Goal: Obtain resource: Obtain resource

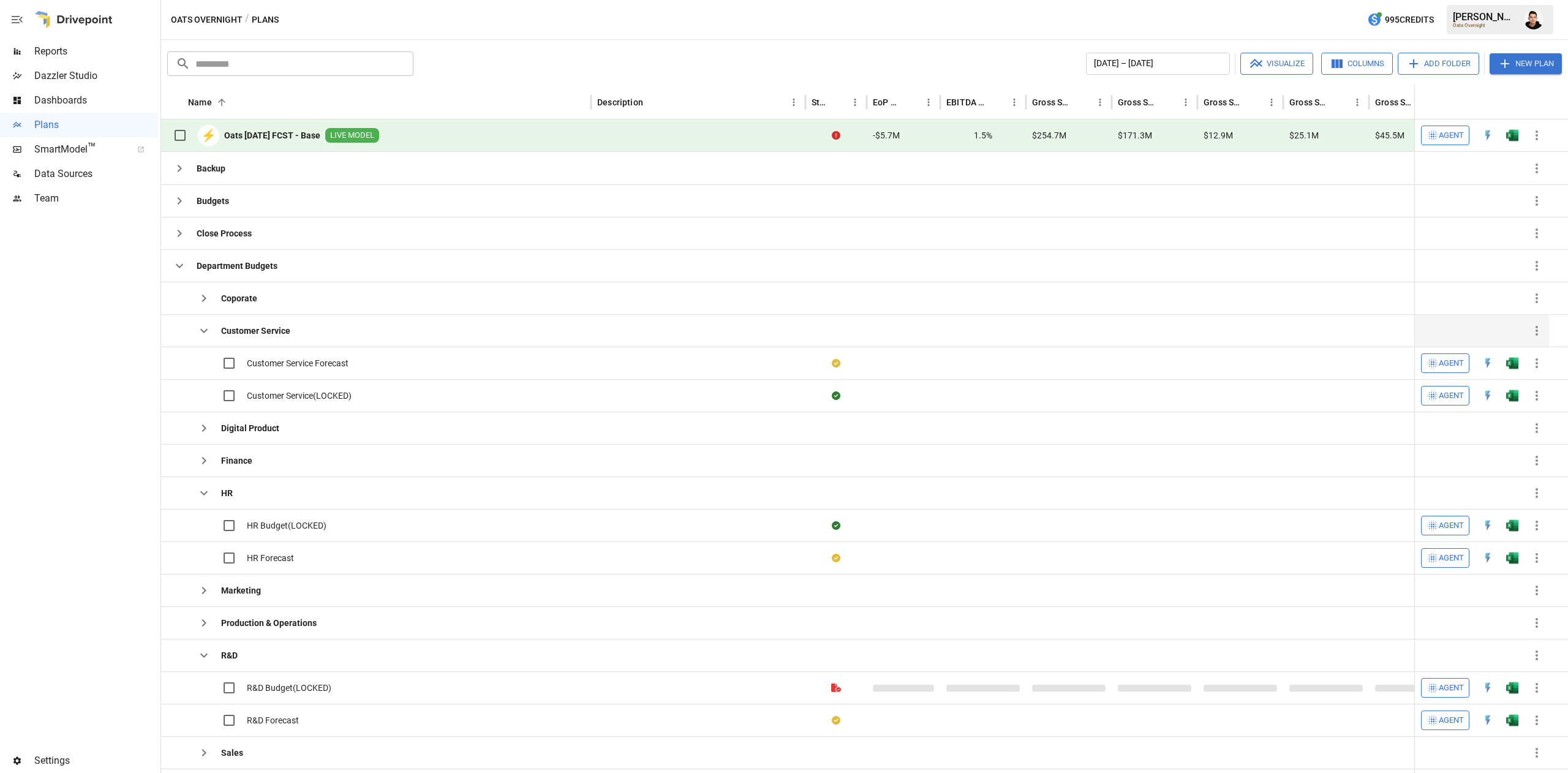
scroll to position [17, 0]
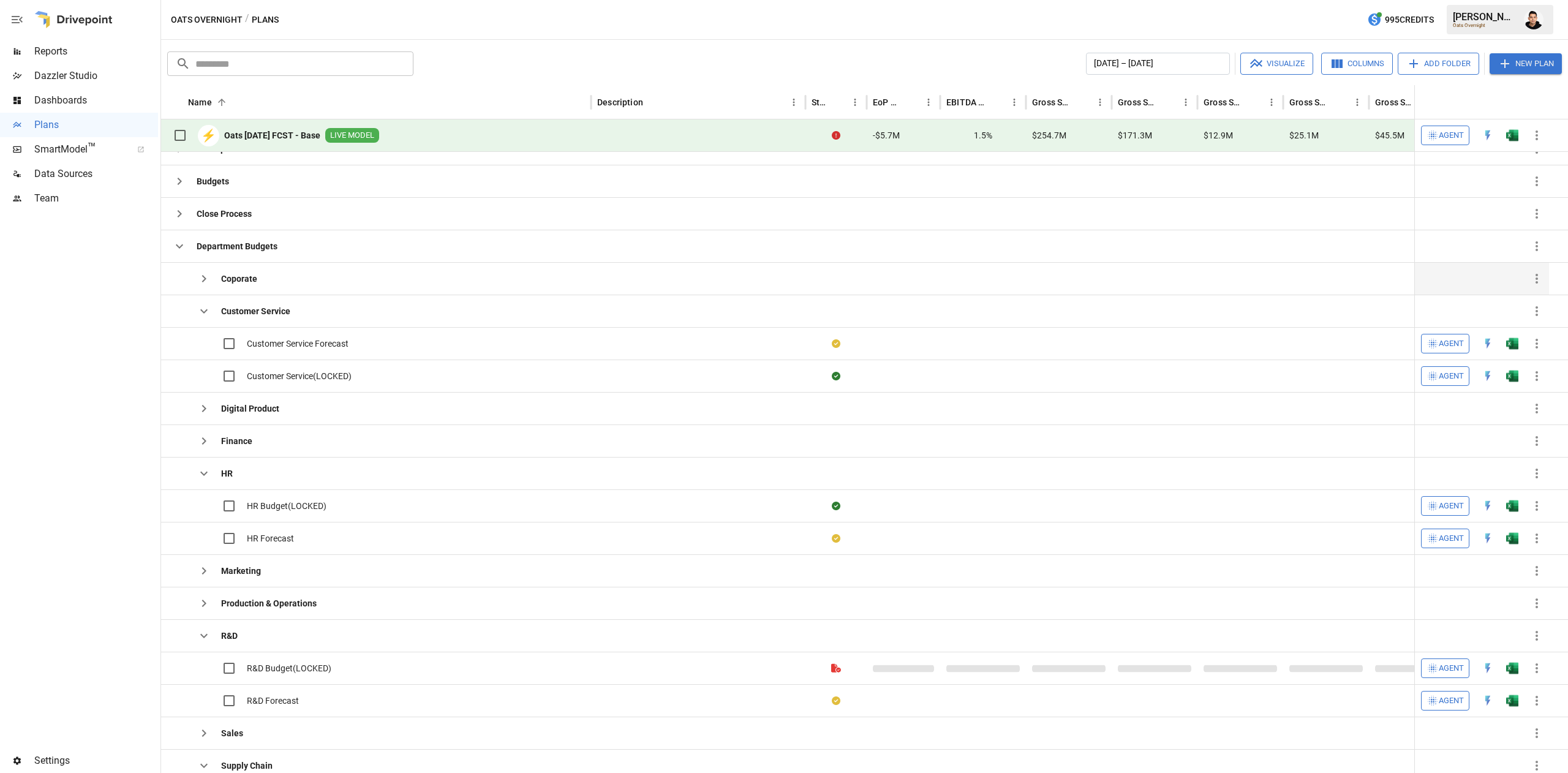
click at [209, 279] on icon "button" at bounding box center [204, 279] width 15 height 15
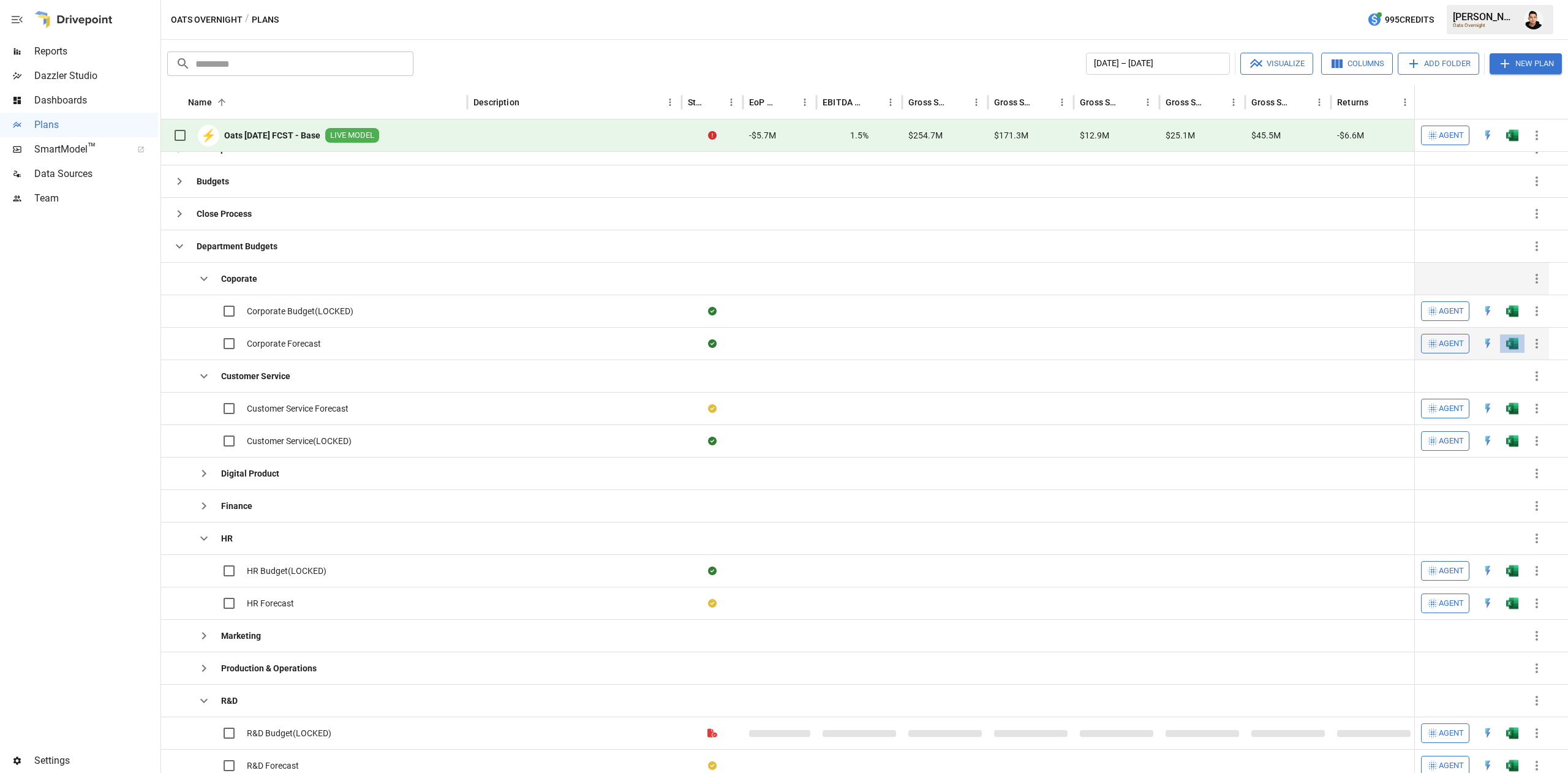
click at [1510, 320] on button "button" at bounding box center [1512, 311] width 39 height 19
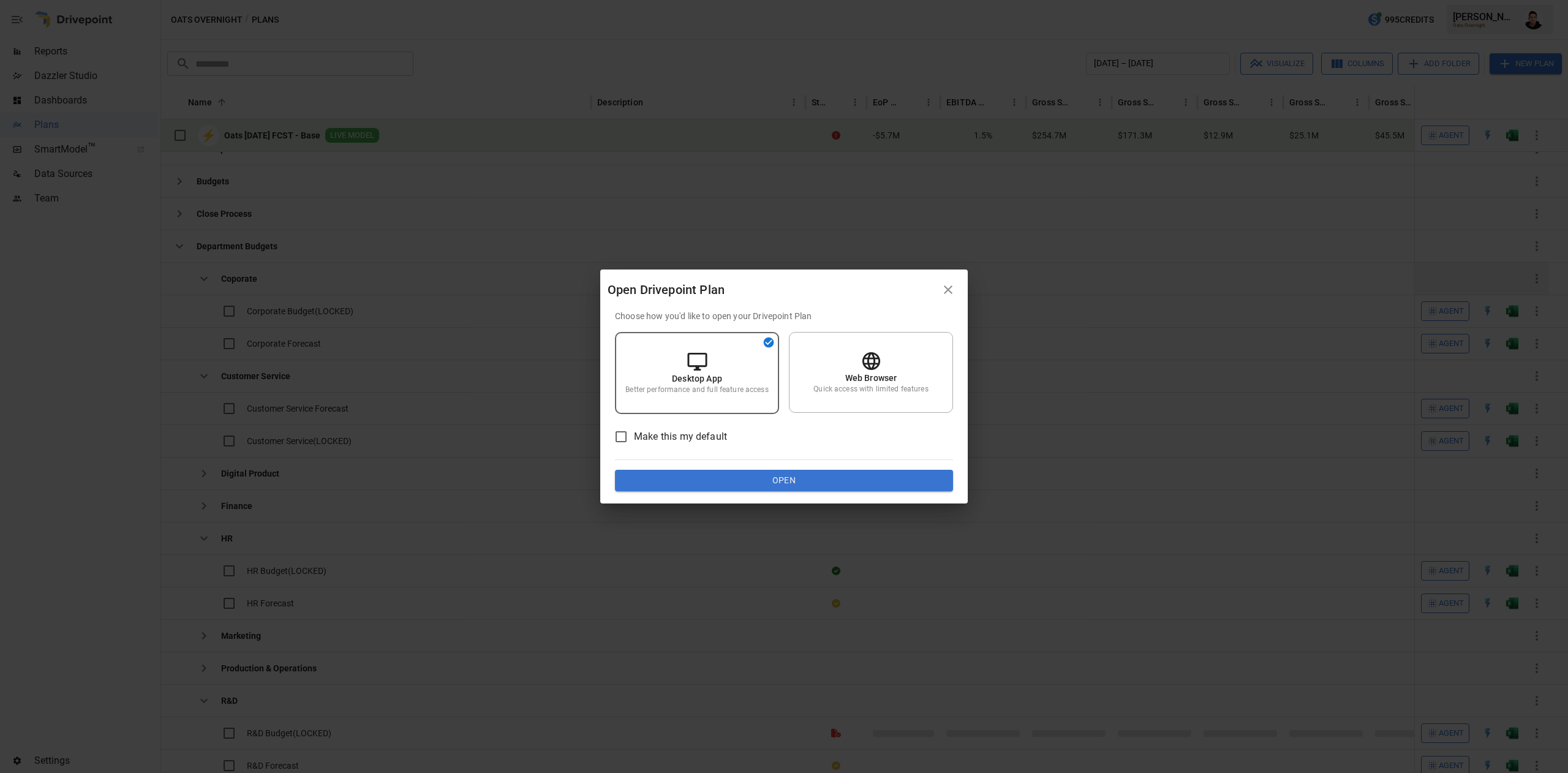
click at [791, 470] on button "Open" at bounding box center [783, 481] width 338 height 22
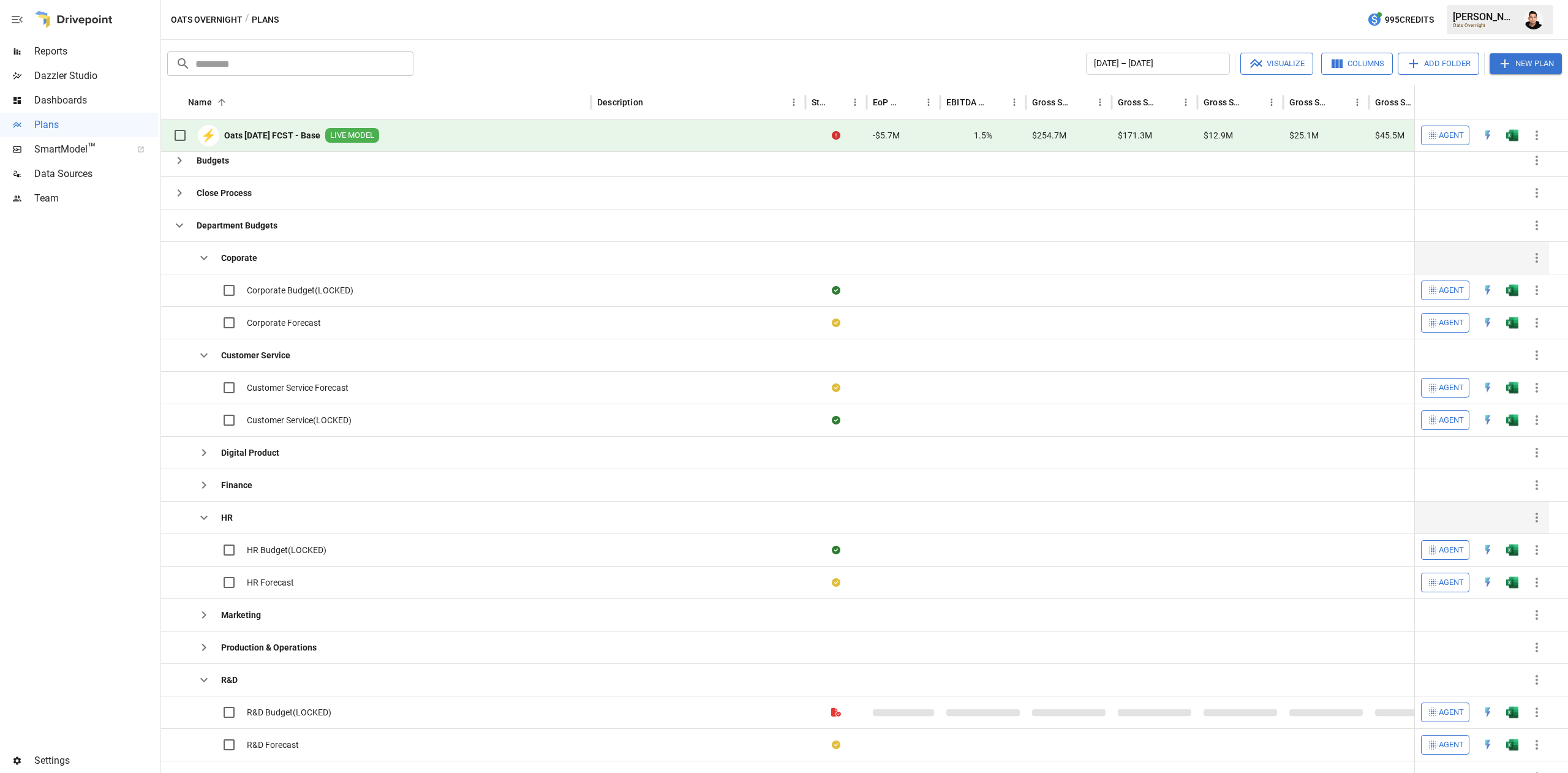
scroll to position [25, 0]
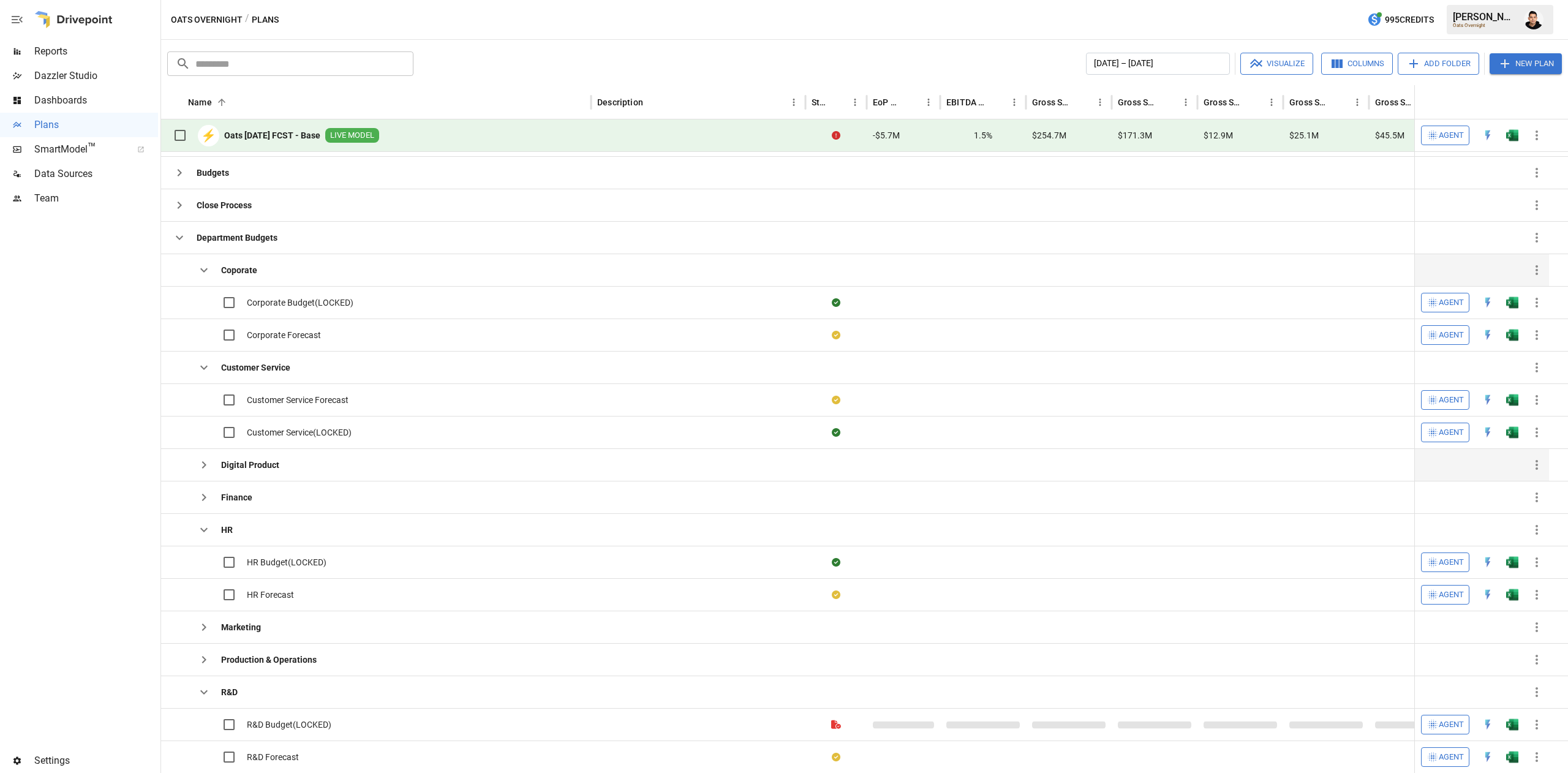
click at [209, 470] on icon "button" at bounding box center [204, 465] width 15 height 15
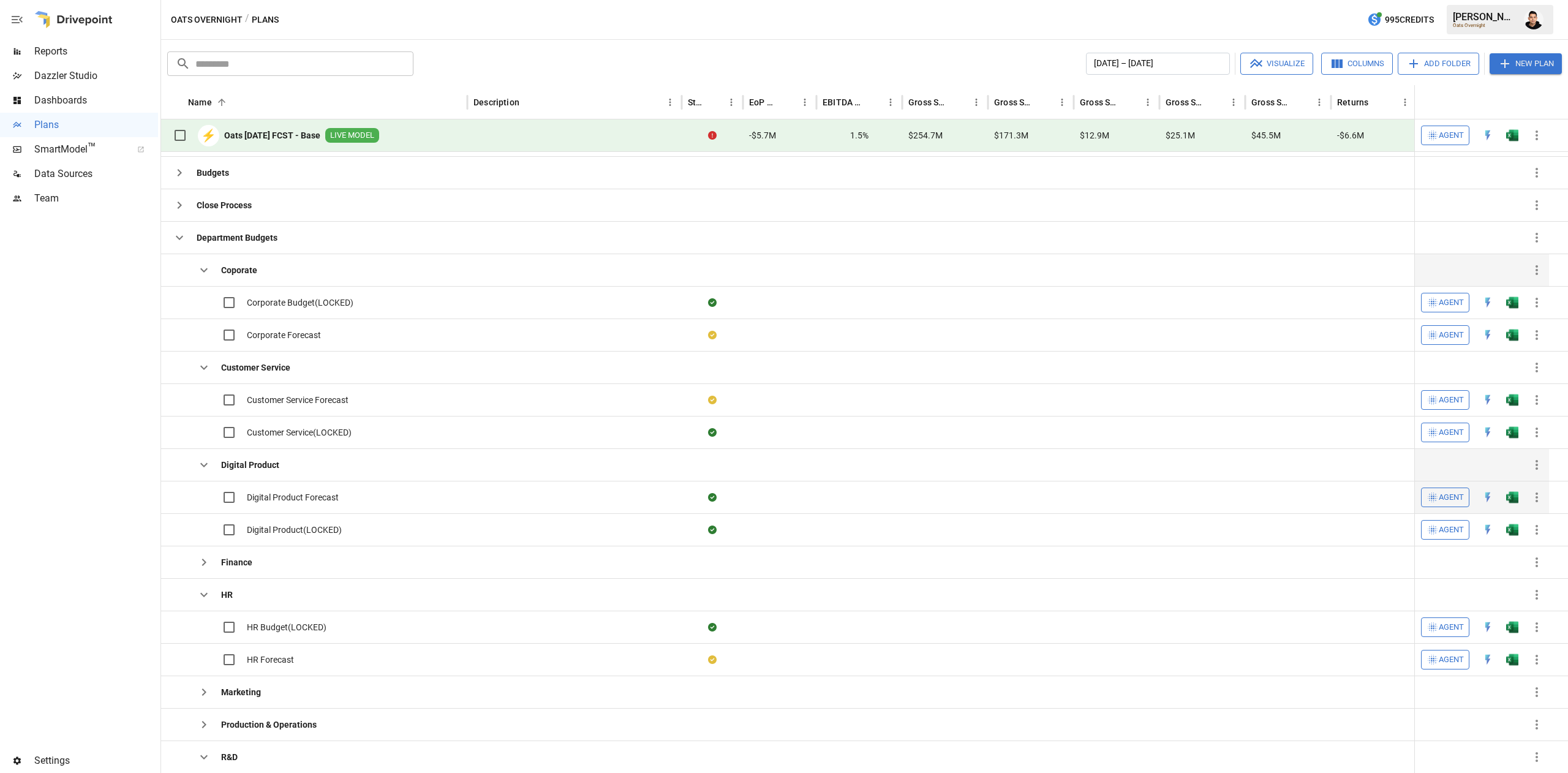
click at [1519, 312] on button "button" at bounding box center [1512, 303] width 39 height 19
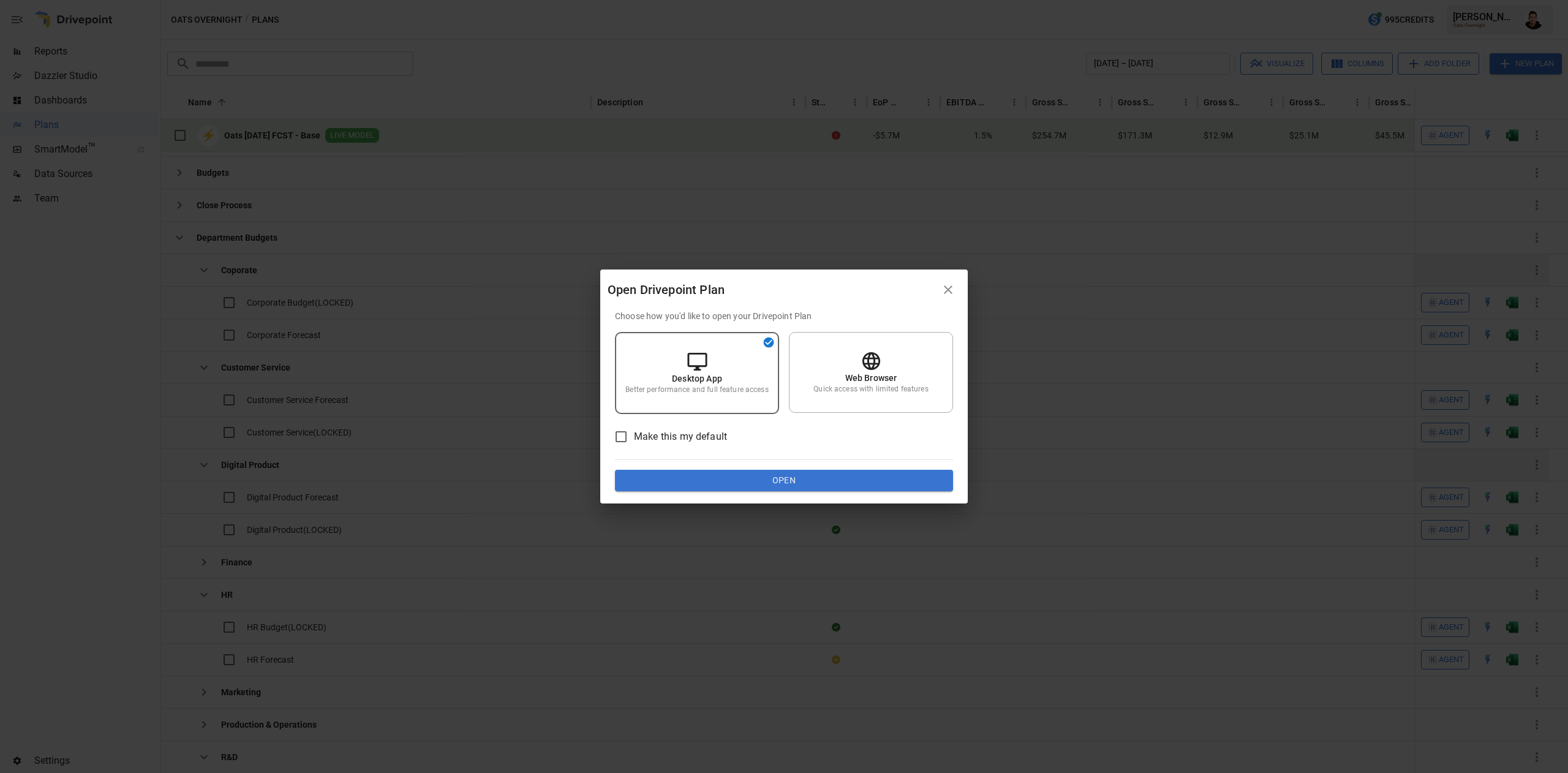
click at [924, 487] on button "Open" at bounding box center [783, 481] width 338 height 22
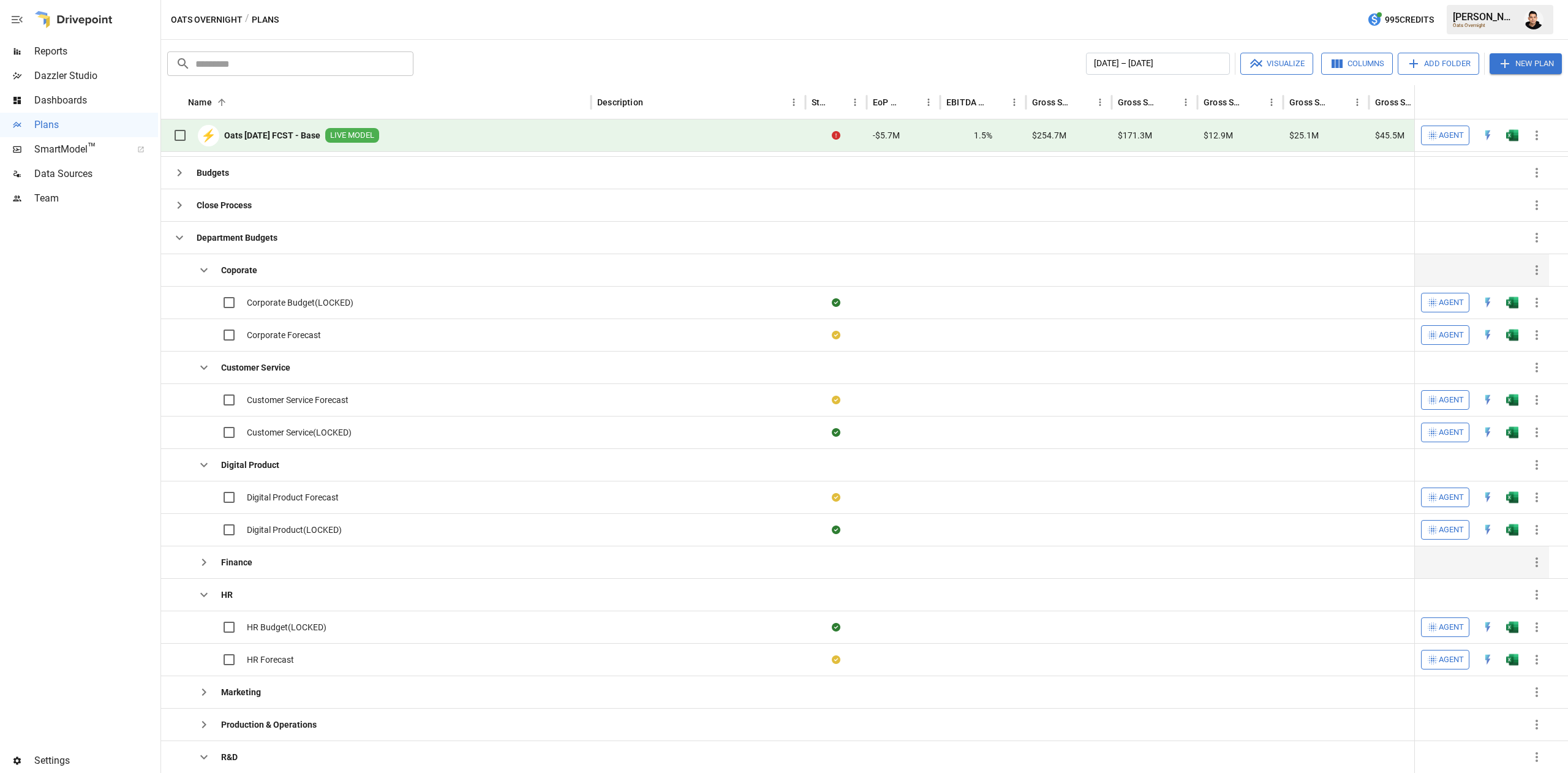
click at [204, 567] on icon "button" at bounding box center [204, 562] width 4 height 7
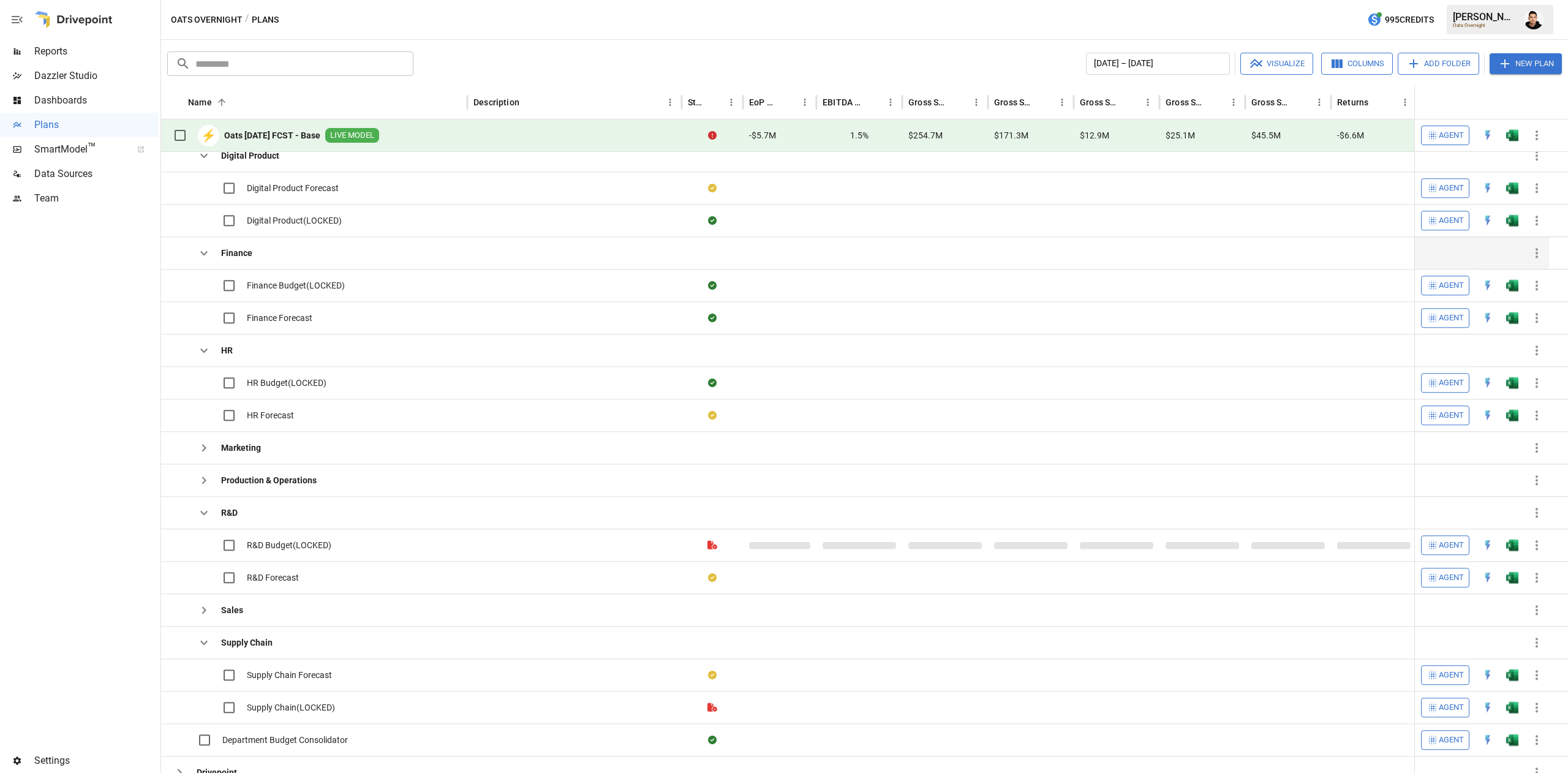
scroll to position [302, 0]
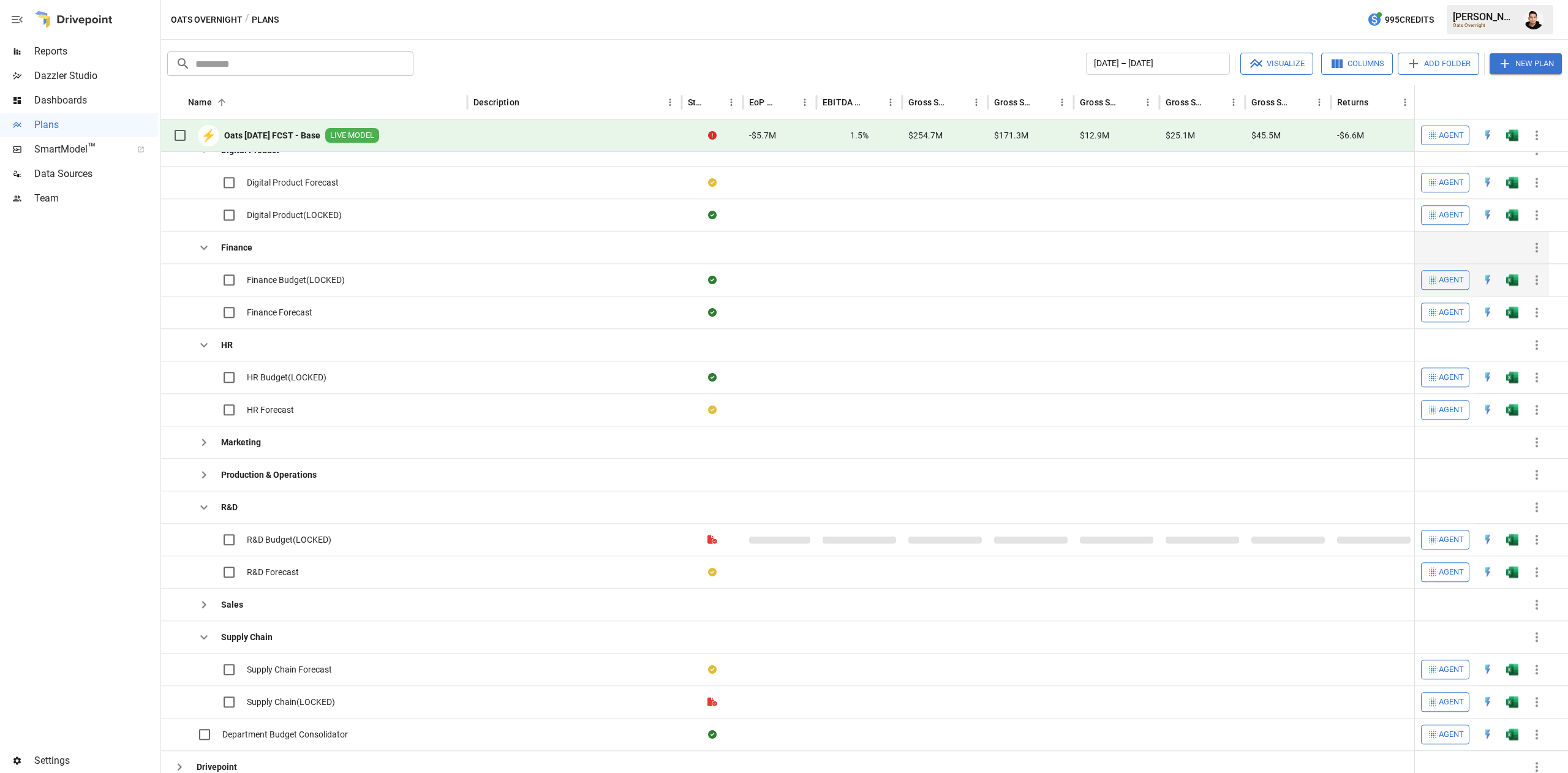
click at [1522, 272] on div at bounding box center [1512, 280] width 25 height 33
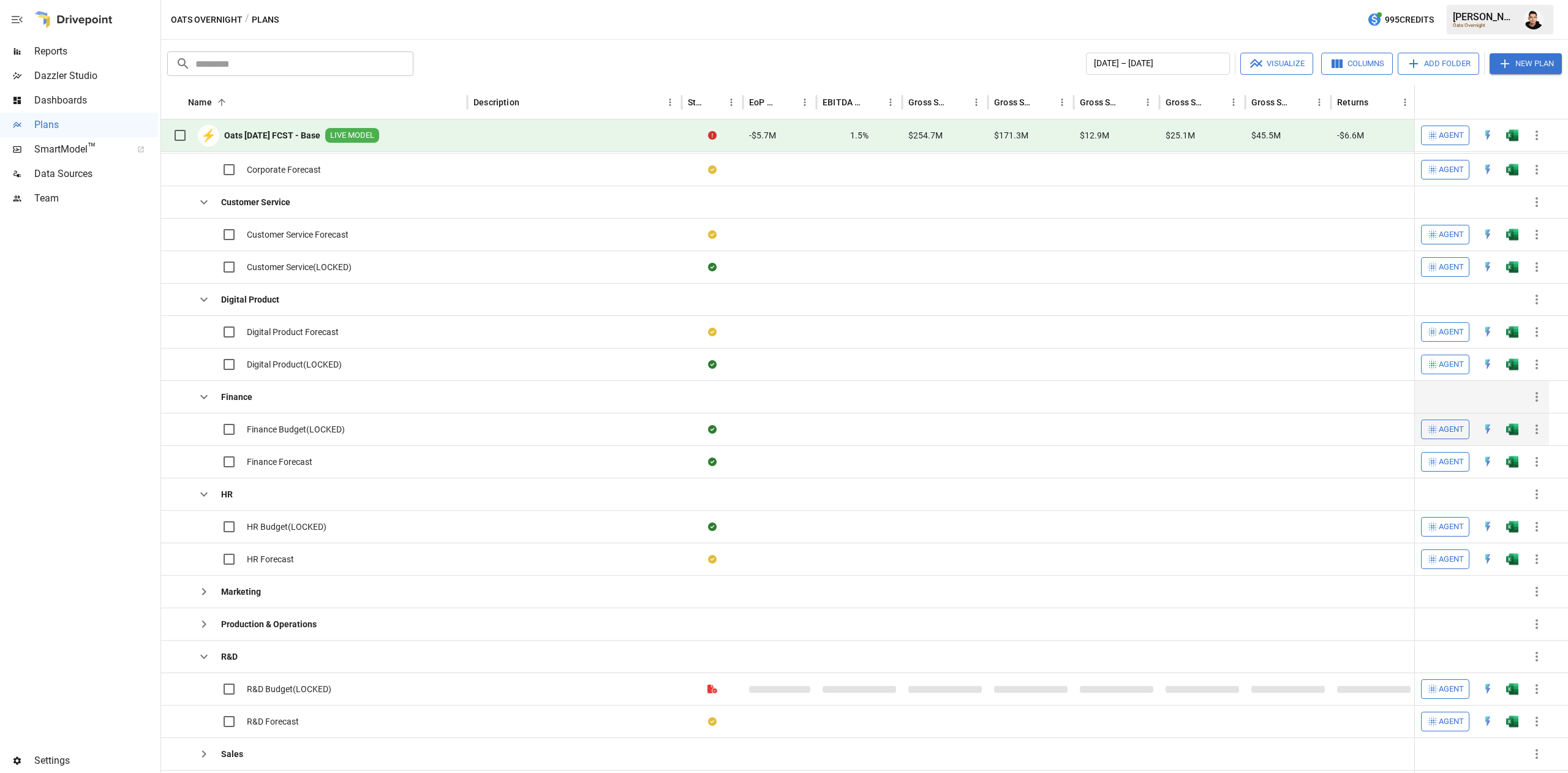
scroll to position [191, 0]
click at [1522, 149] on button "button" at bounding box center [1512, 139] width 39 height 19
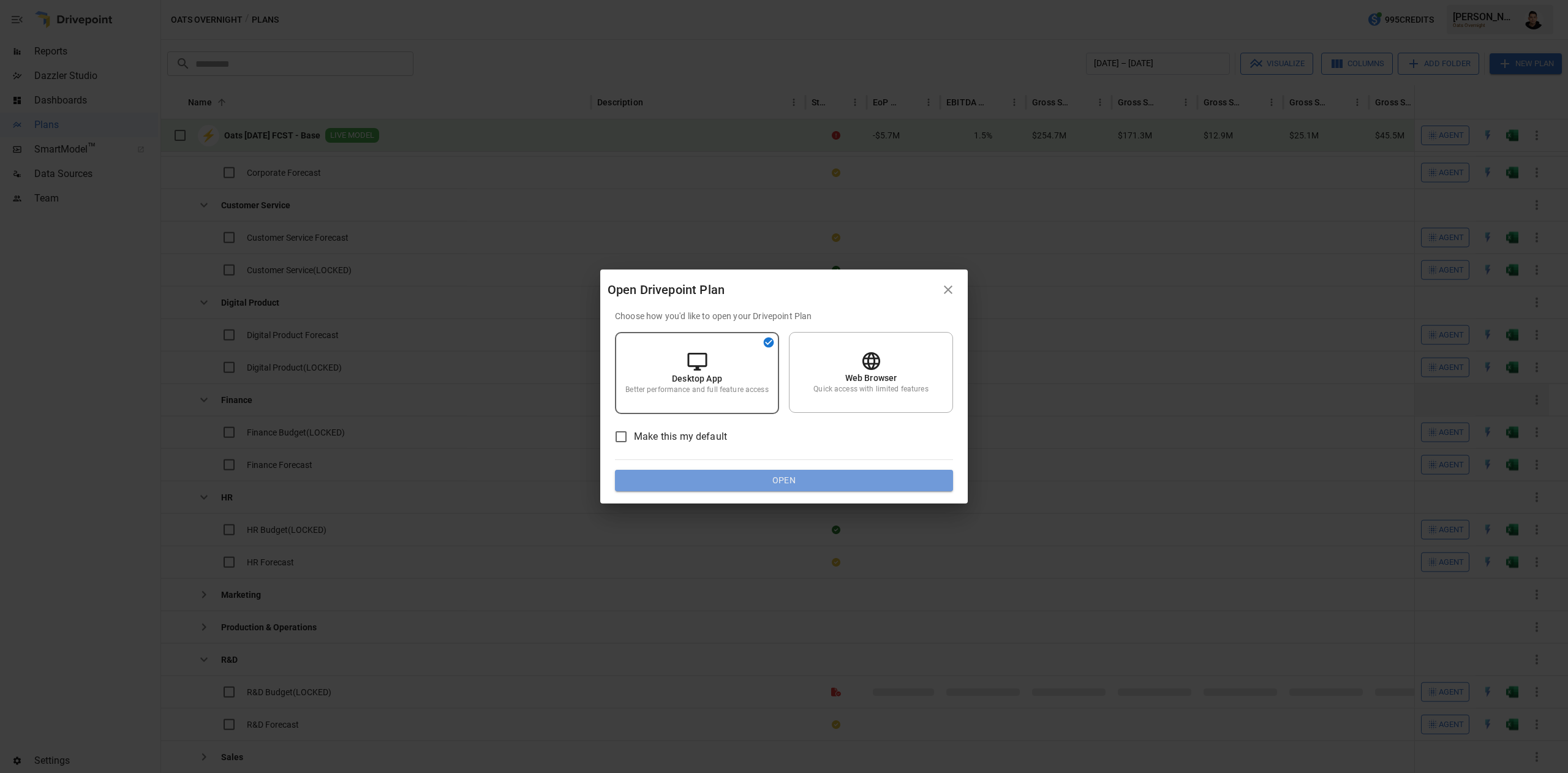
click at [885, 478] on button "Open" at bounding box center [783, 481] width 338 height 22
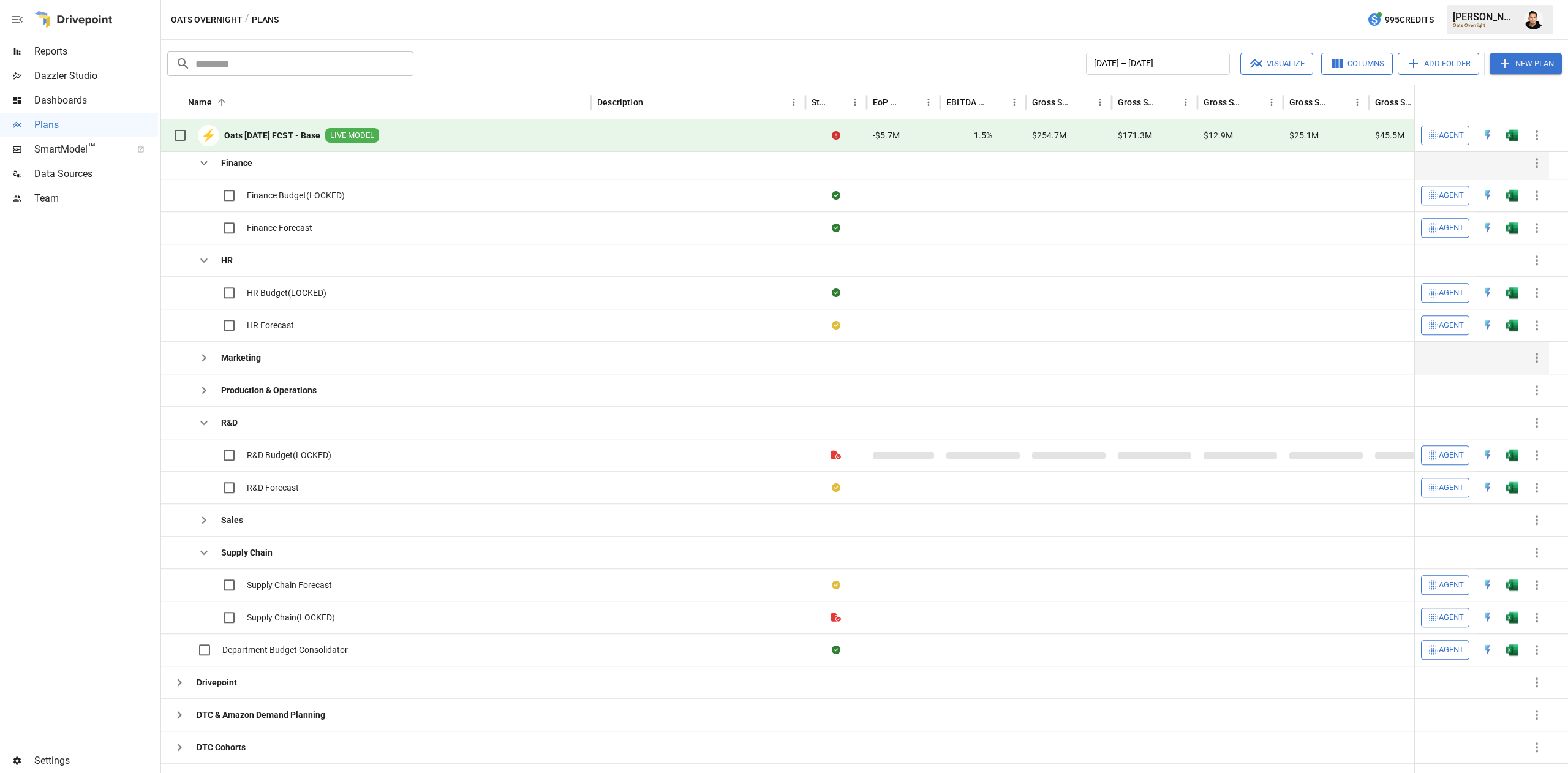
scroll to position [413, 0]
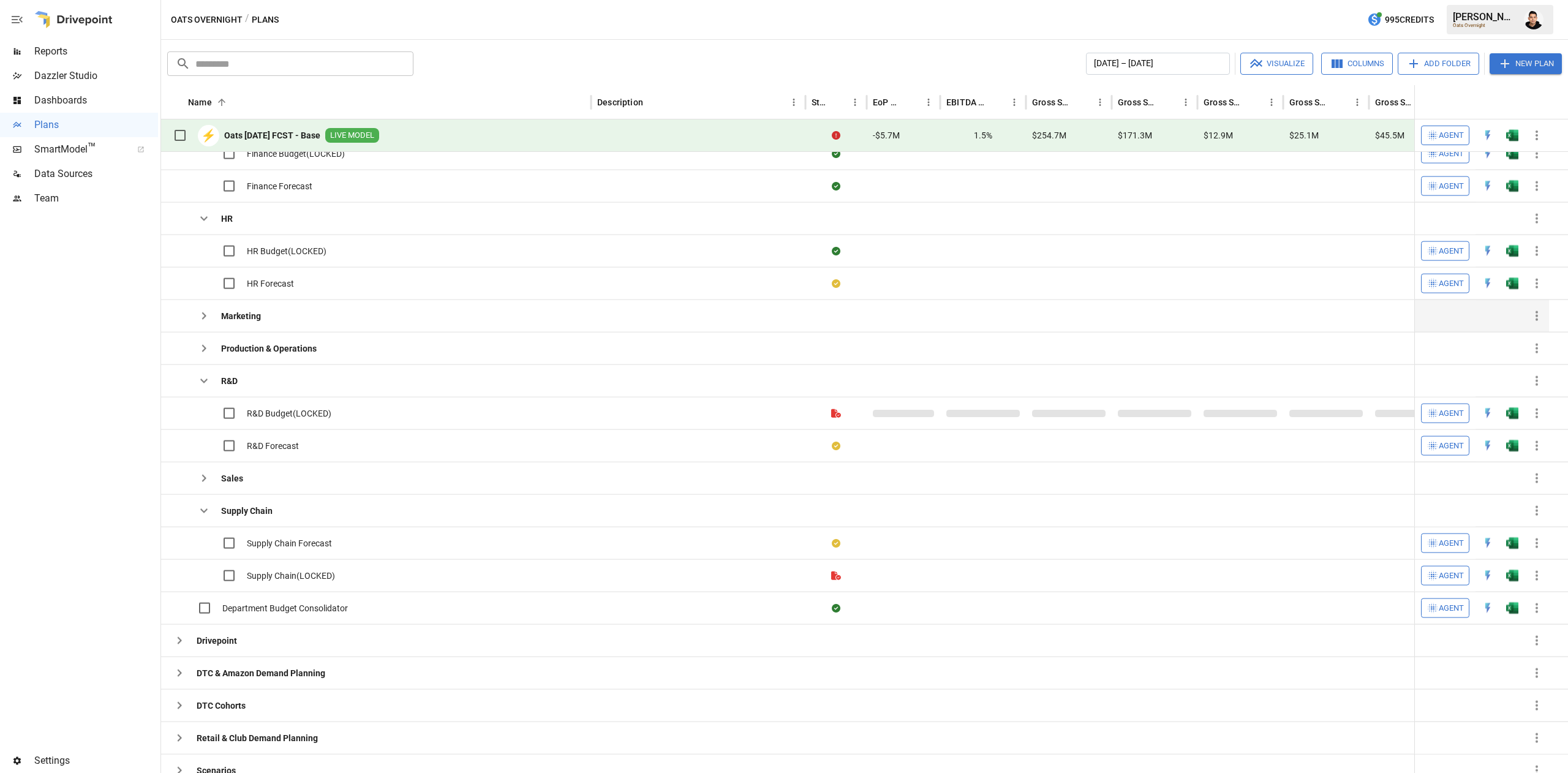
click at [217, 316] on div "Marketing" at bounding box center [214, 316] width 93 height 25
click at [198, 316] on icon "button" at bounding box center [204, 316] width 15 height 15
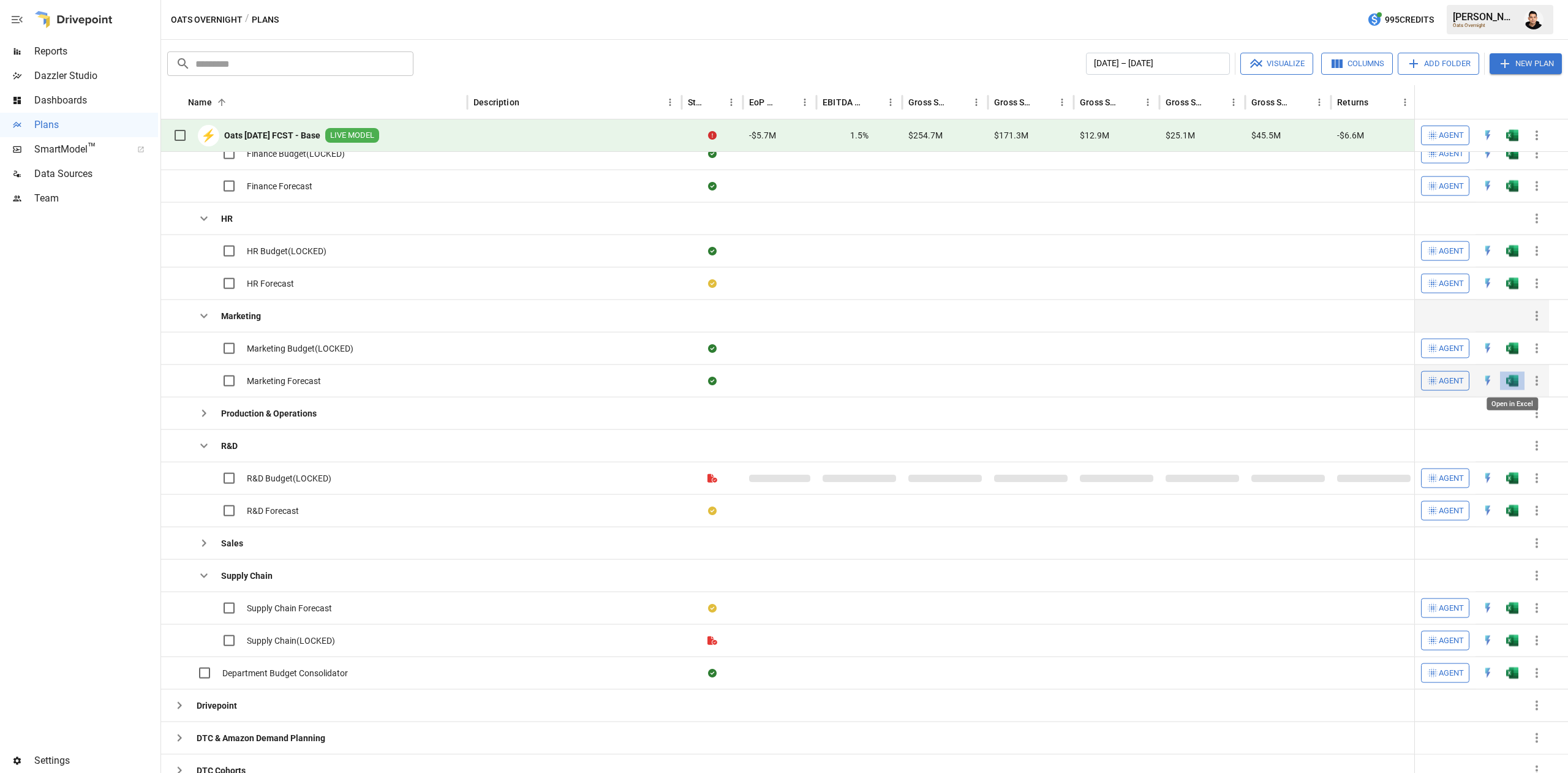
click at [1515, 63] on img "Open in Excel" at bounding box center [1512, 56] width 12 height 12
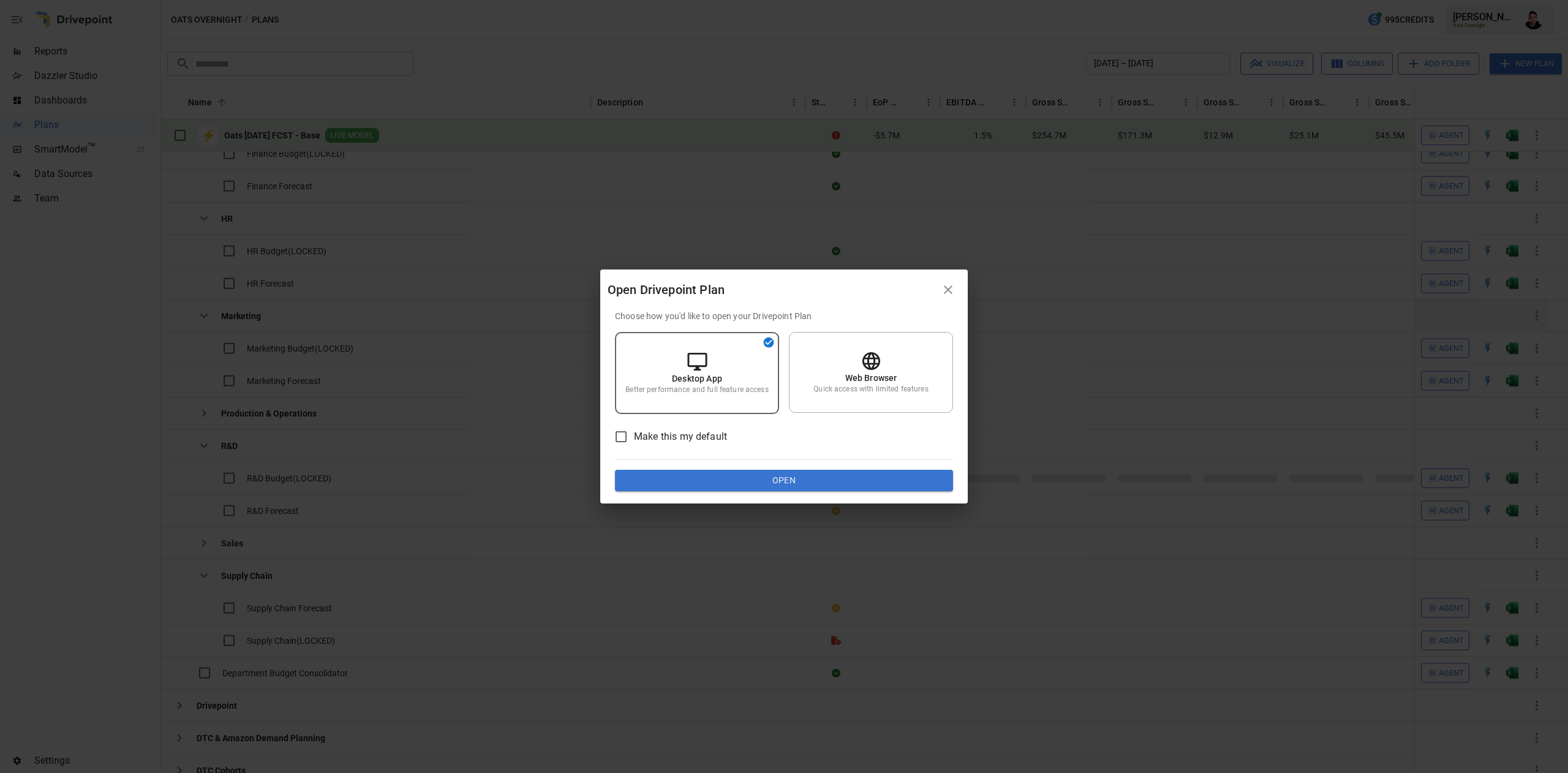
click at [866, 473] on button "Open" at bounding box center [783, 481] width 338 height 22
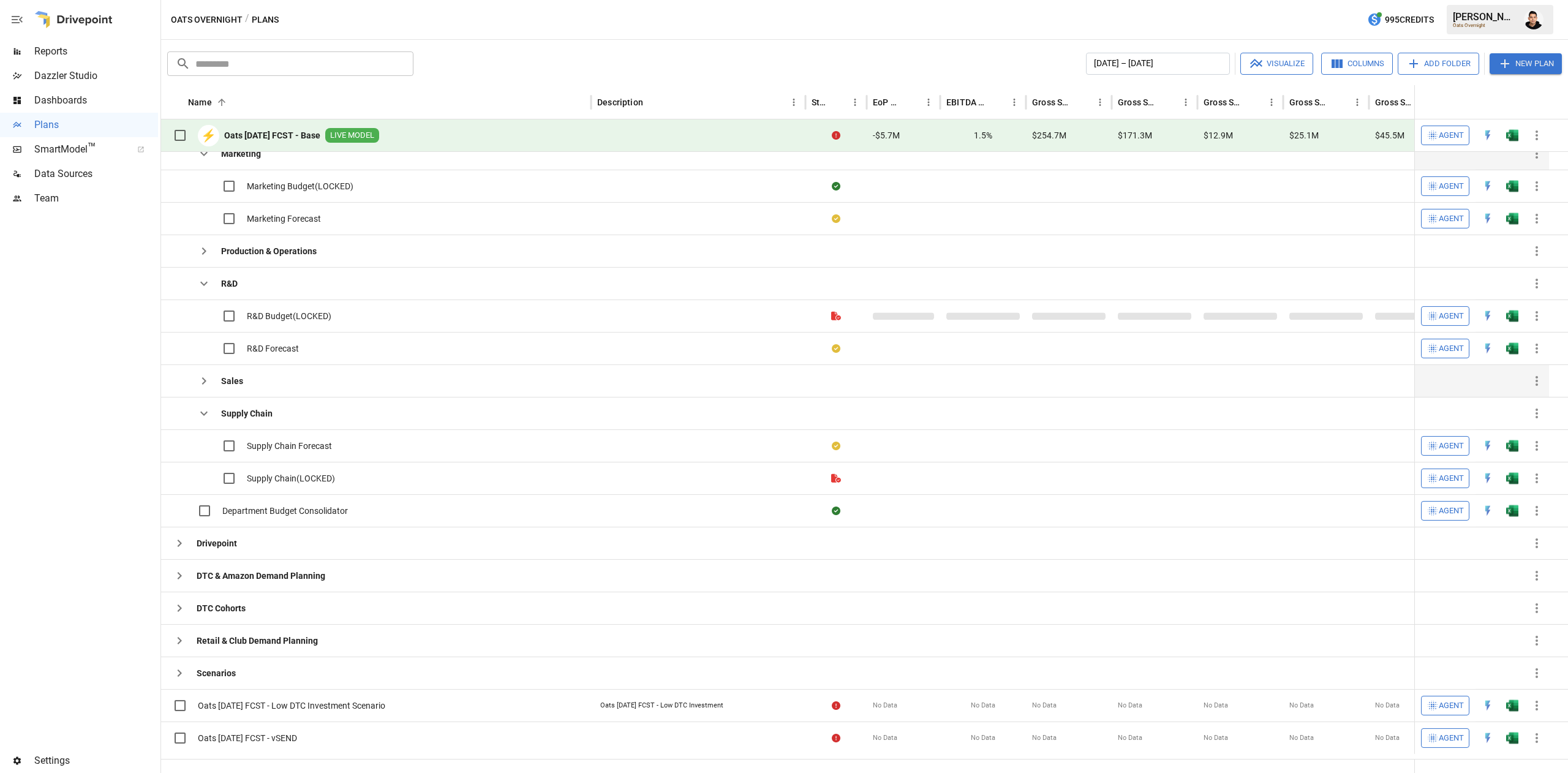
scroll to position [636, 0]
click at [209, 384] on icon "button" at bounding box center [204, 379] width 15 height 15
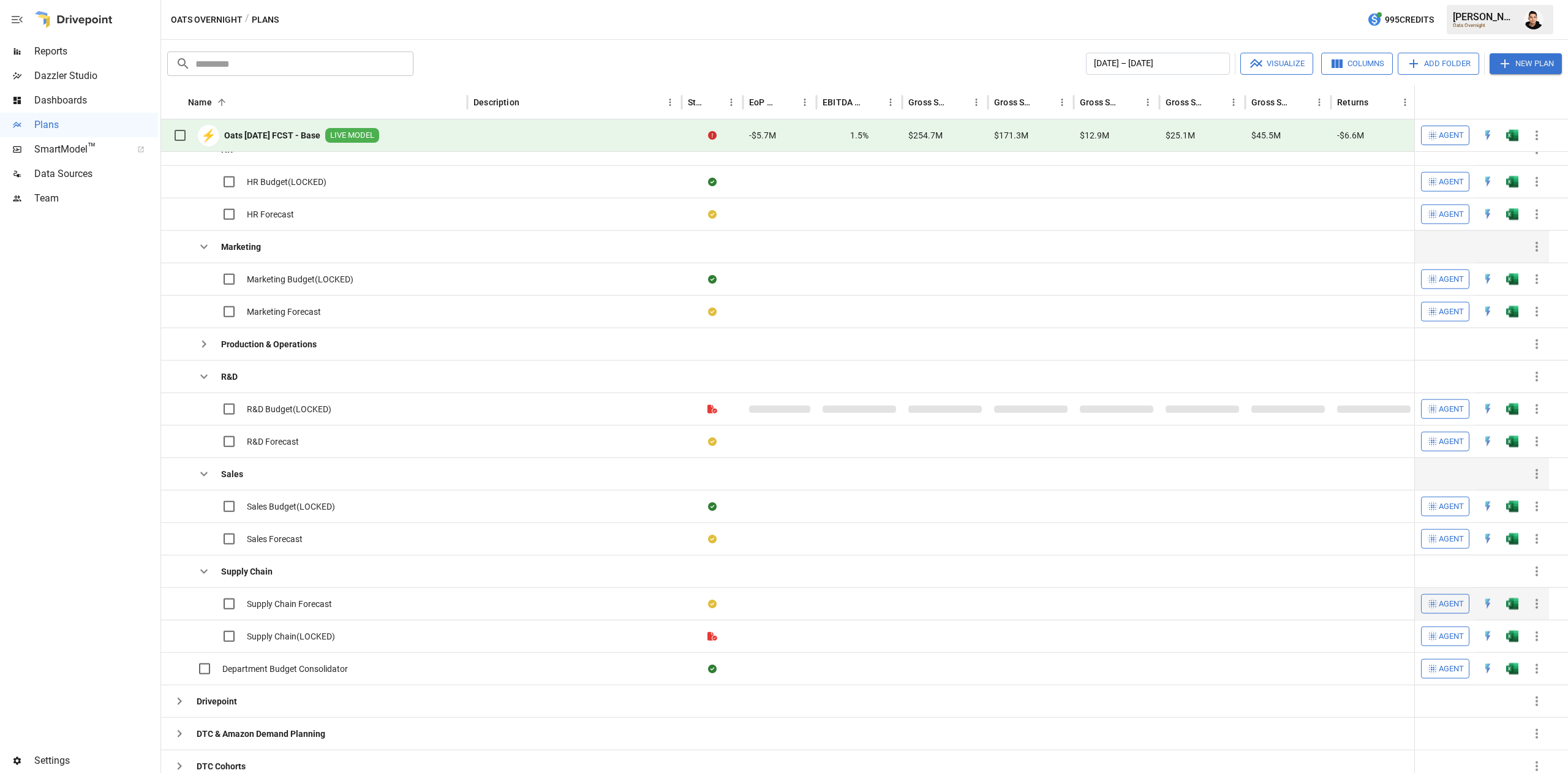
scroll to position [463, 0]
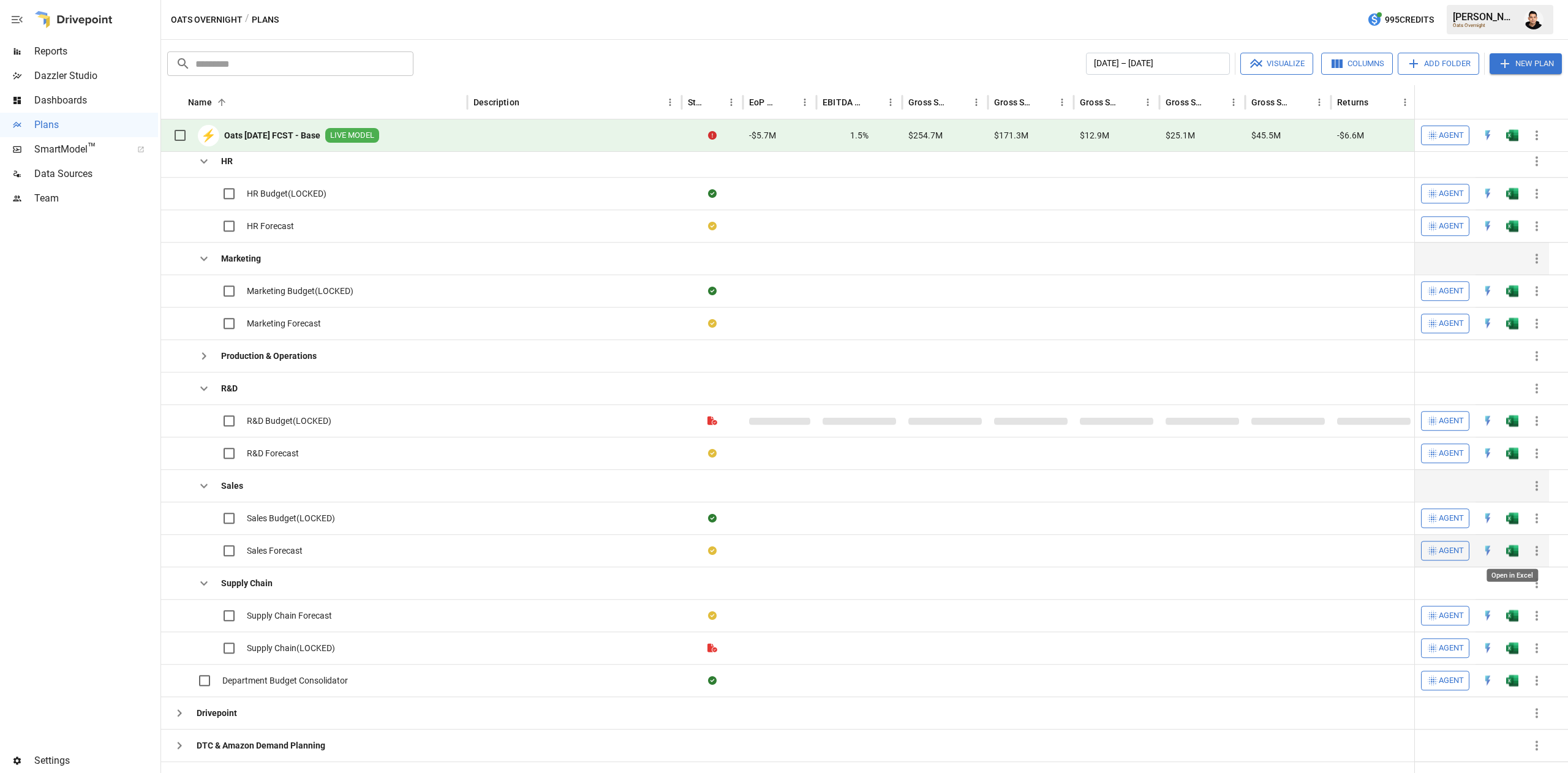
click at [1507, 102] on img "Open in Excel" at bounding box center [1512, 96] width 12 height 12
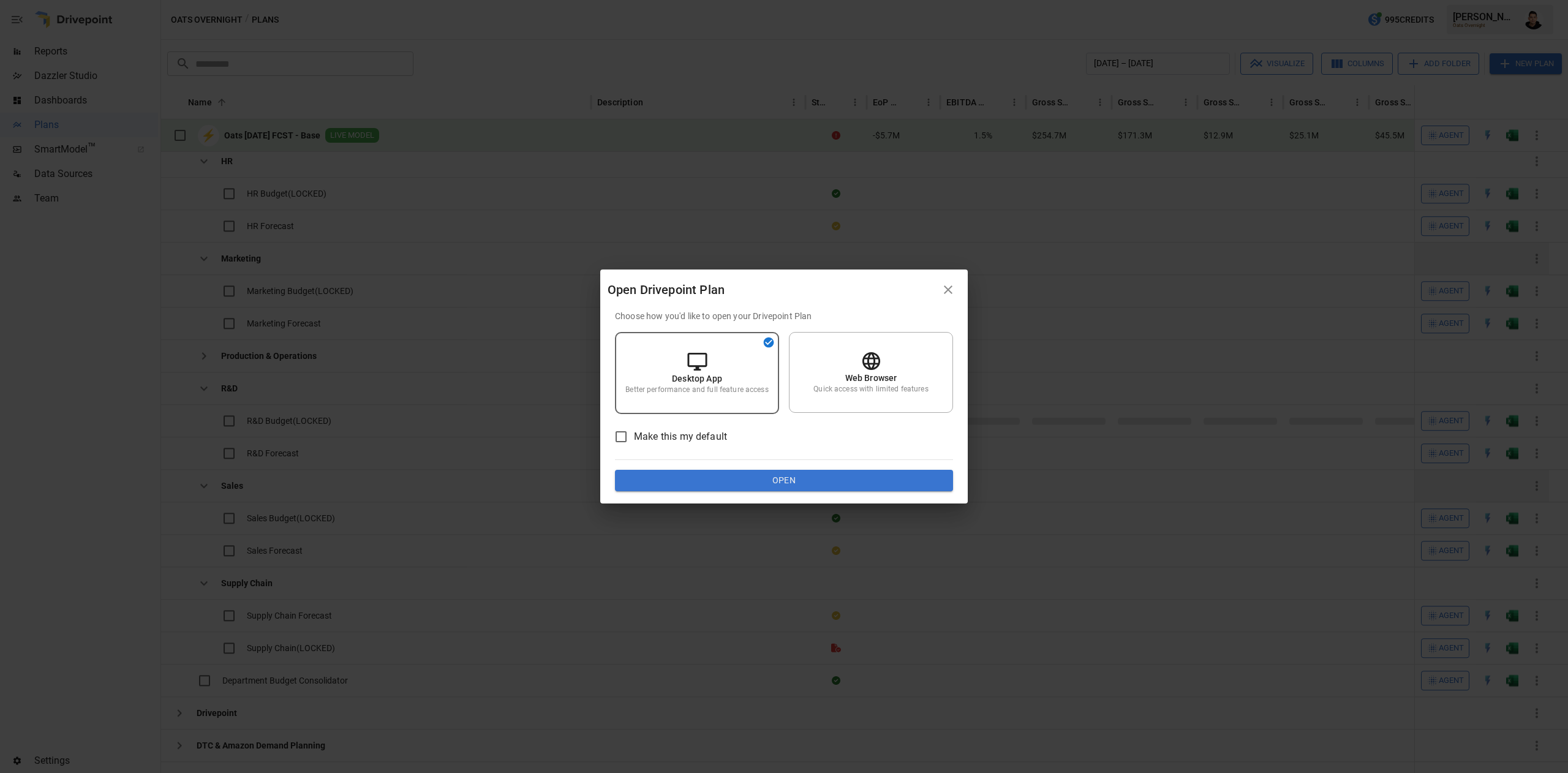
click at [854, 473] on button "Open" at bounding box center [783, 481] width 338 height 22
